Goal: Check status

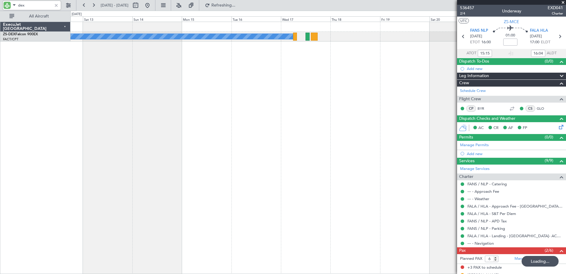
drag, startPoint x: 0, startPoint y: 0, endPoint x: 19, endPoint y: 3, distance: 18.8
click at [19, 3] on input "dex" at bounding box center [35, 5] width 34 height 9
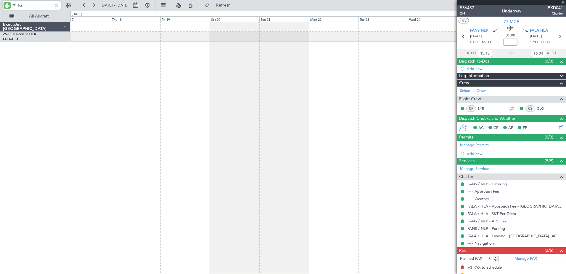
click at [0, 166] on html "fci [DATE] - [DATE] Refresh Quick Links All Aircraft A/C Booked ExecuJet [GEOGR…" at bounding box center [283, 137] width 566 height 274
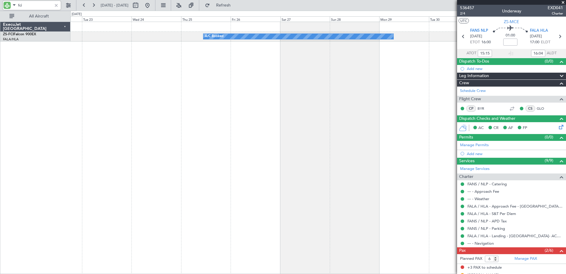
click at [7, 137] on div "A/C Booked ExecuJet [GEOGRAPHIC_DATA] ZS-FCI Falcon 900EX FALA/HLA Lanseria 0 0…" at bounding box center [283, 142] width 566 height 263
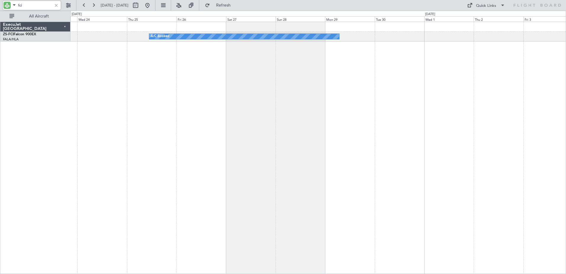
click at [403, 102] on div "A/C Booked" at bounding box center [318, 148] width 496 height 252
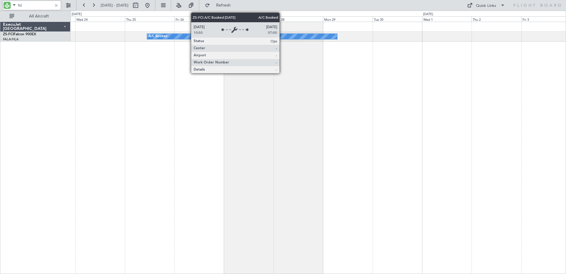
click at [282, 36] on div "A/C Booked" at bounding box center [242, 36] width 190 height 5
type input "fci"
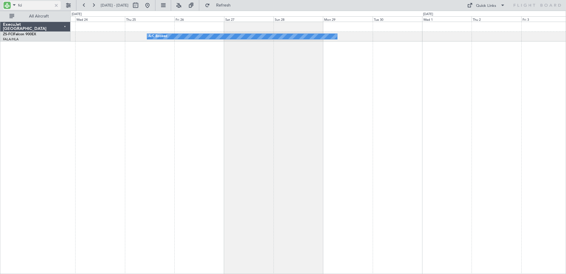
click at [56, 8] on div at bounding box center [56, 5] width 7 height 7
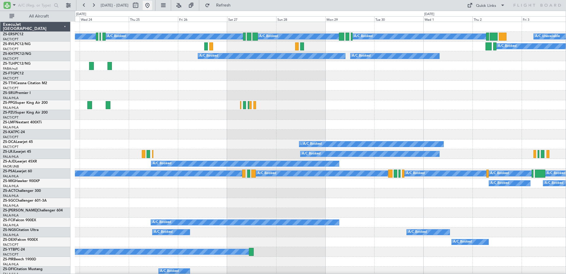
click at [152, 5] on button at bounding box center [147, 5] width 9 height 9
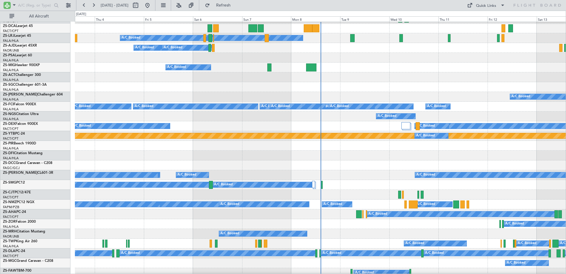
scroll to position [57, 0]
